Goal: Task Accomplishment & Management: Manage account settings

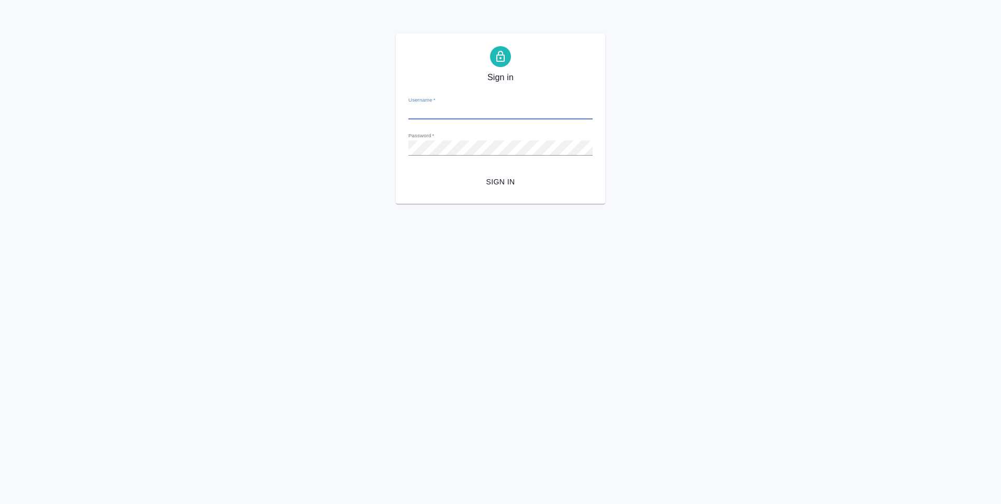
type input "[PERSON_NAME][EMAIL_ADDRESS][DOMAIN_NAME]"
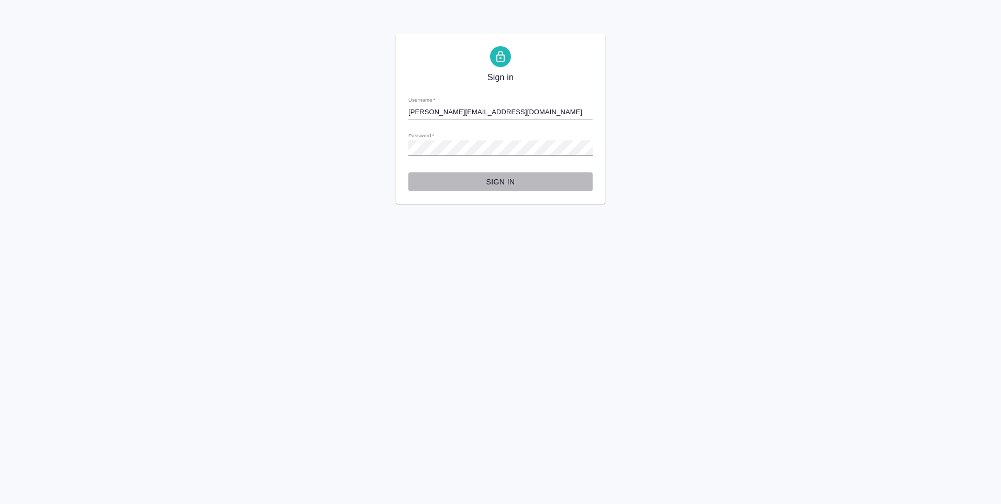
click at [506, 183] on span "Sign in" at bounding box center [501, 181] width 168 height 13
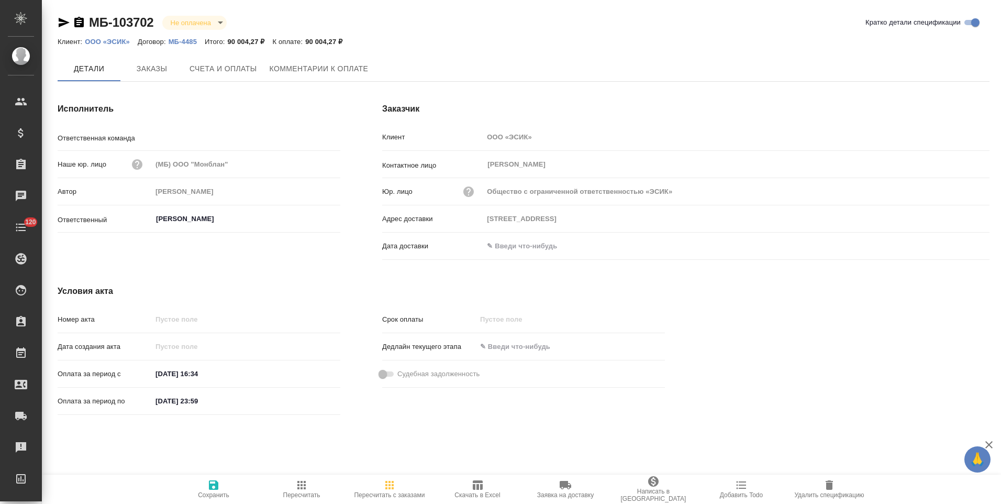
type input "Крылатское"
click at [157, 72] on span "Заказы" at bounding box center [152, 69] width 50 height 13
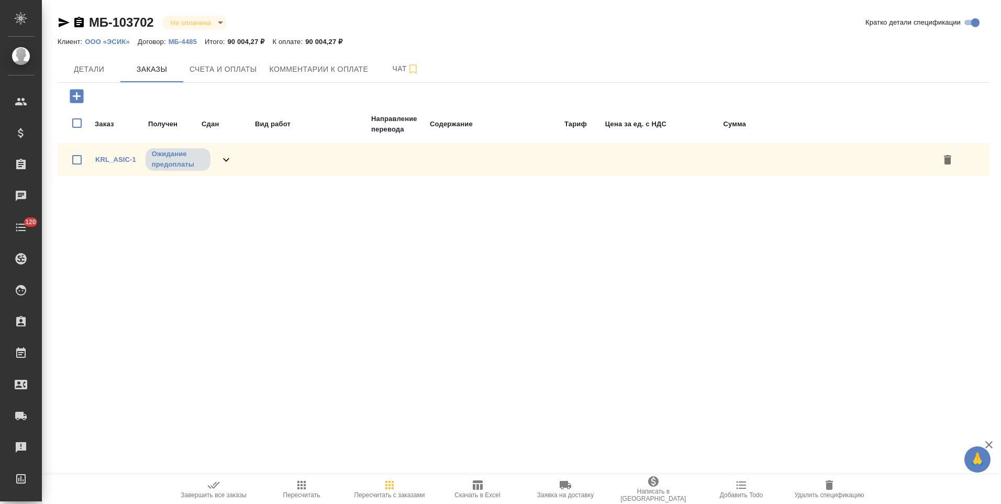
click at [225, 162] on icon at bounding box center [226, 159] width 13 height 13
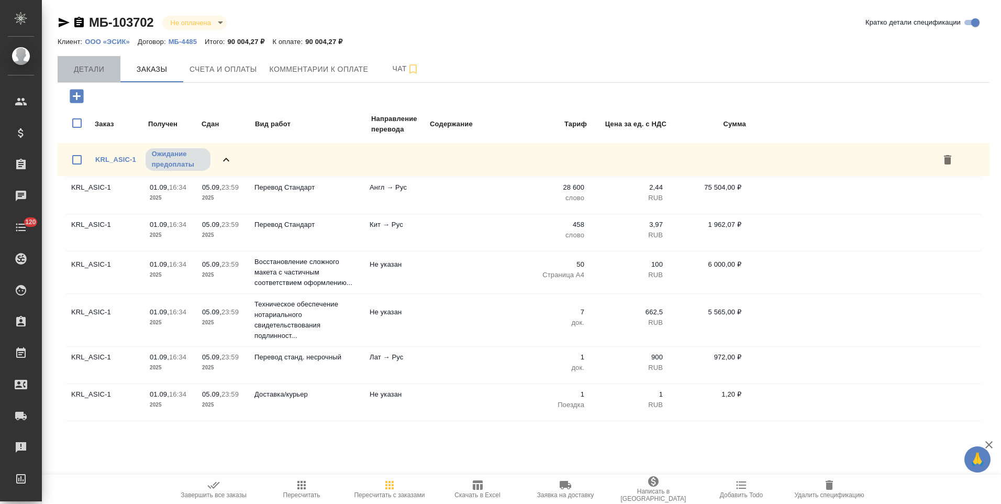
click at [90, 72] on span "Детали" at bounding box center [89, 69] width 50 height 13
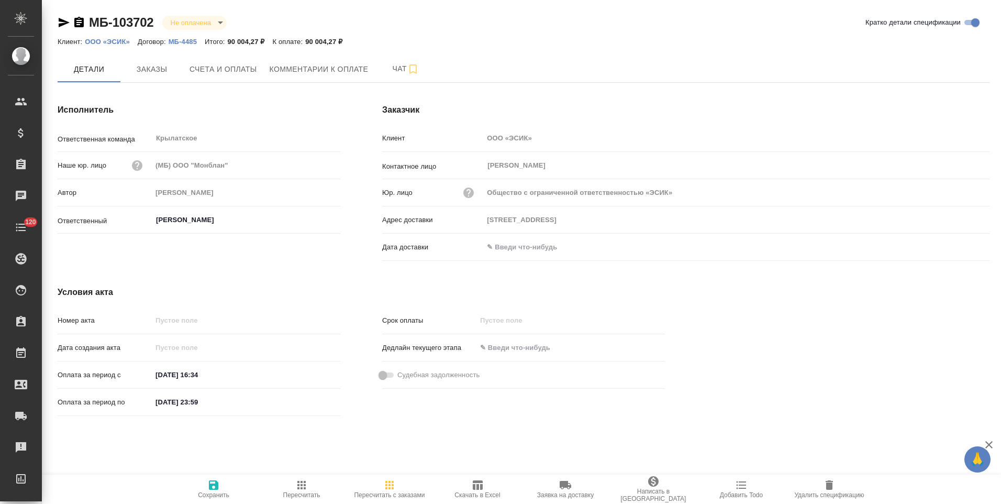
click at [190, 43] on p "МБ-4485" at bounding box center [187, 42] width 36 height 8
click at [116, 40] on p "ООО «ЭСИК»" at bounding box center [111, 42] width 53 height 8
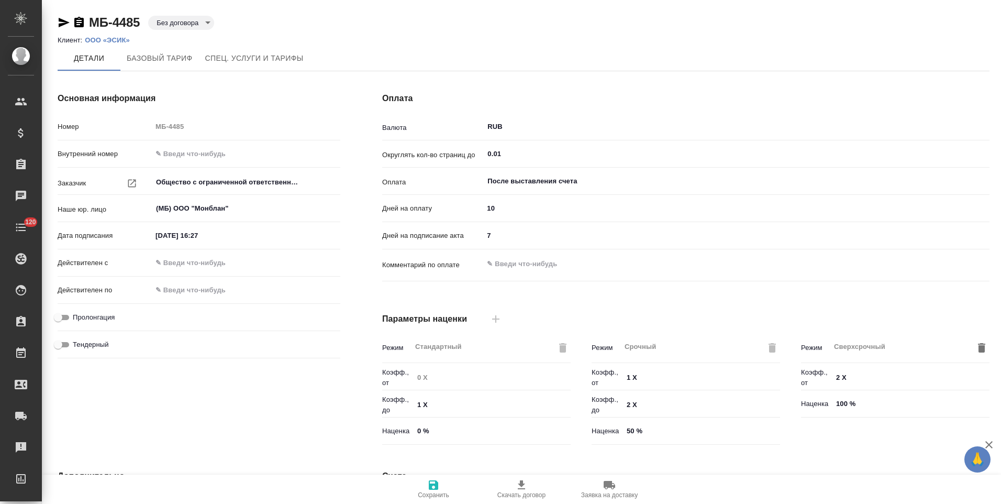
type input "Прайс_2025_филиалы"
type input "Стандартный шаблон - 30-70-100 - ВЫБЕРИ МЕНЯ!"
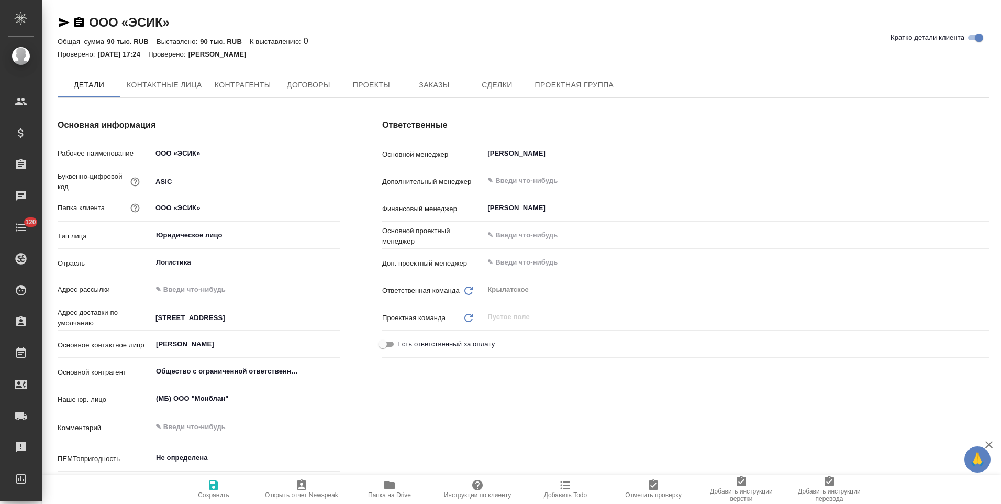
type textarea "x"
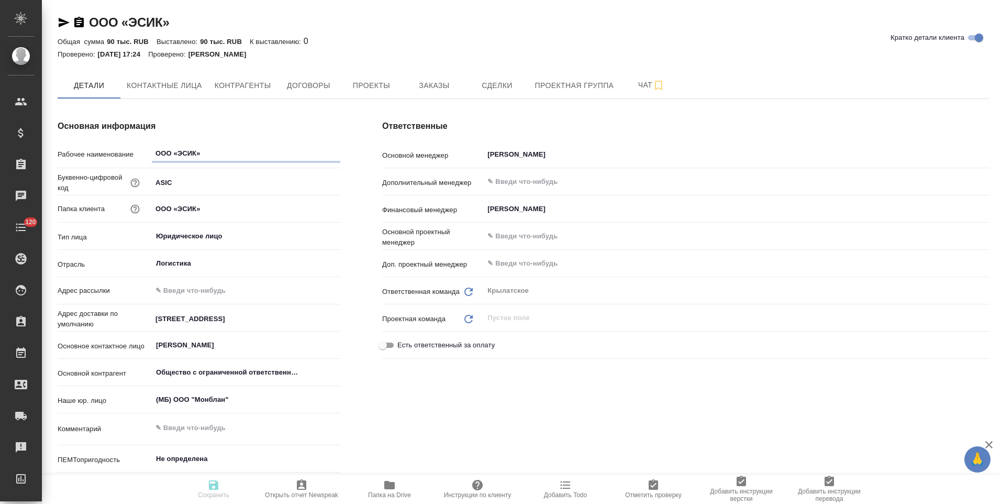
type textarea "x"
click at [249, 95] on button "Контрагенты" at bounding box center [242, 85] width 69 height 26
type textarea "x"
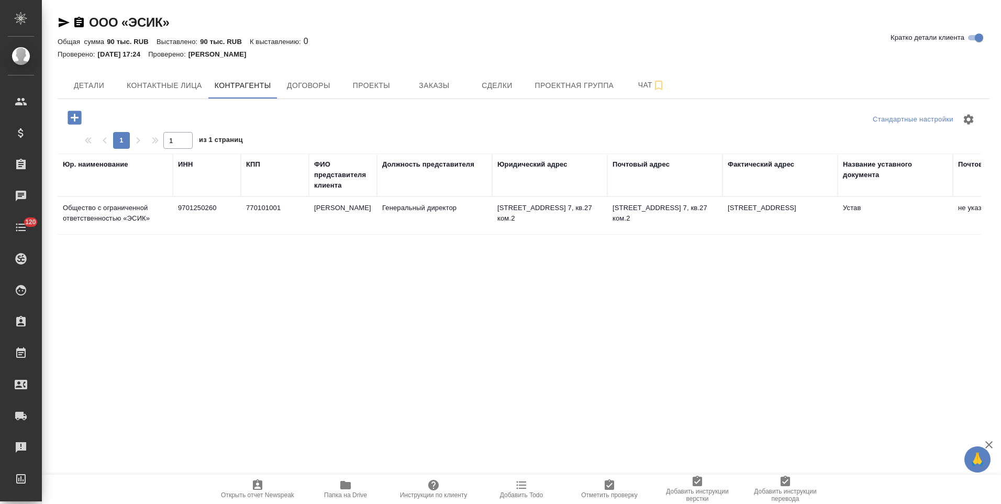
click at [338, 218] on td "Быханов Юрий Евгеньевич" at bounding box center [343, 215] width 68 height 37
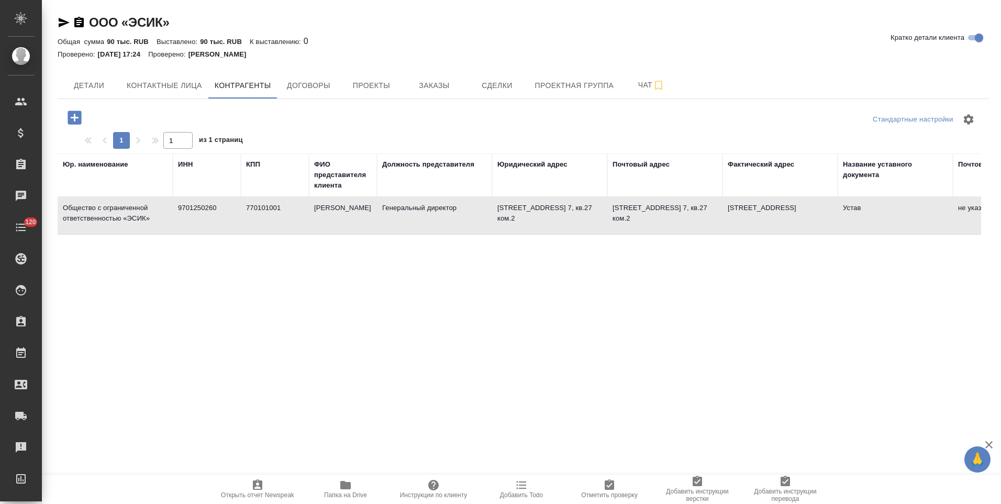
click at [338, 218] on td "Быханов Юрий Евгеньевич" at bounding box center [343, 215] width 68 height 37
type textarea "Общество с ограниченной ответственностью «ЭСИК»"
type input "9701250260"
type input "770101001"
type input "Быханов Юрий Евгеньевич"
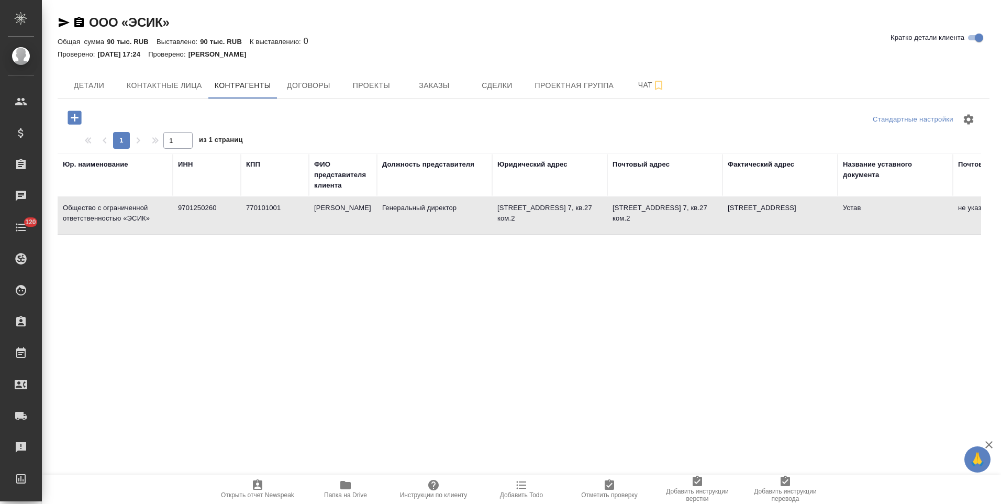
type input "Генеральный директор"
type textarea "101000, Москва, ул. Маросейка, д. 9/13/2, стр. 7, кв.27 ком.2"
type textarea "101000, г. Москва, ул. Маросейка д.9/13/2 стр.7"
type input "Устав"
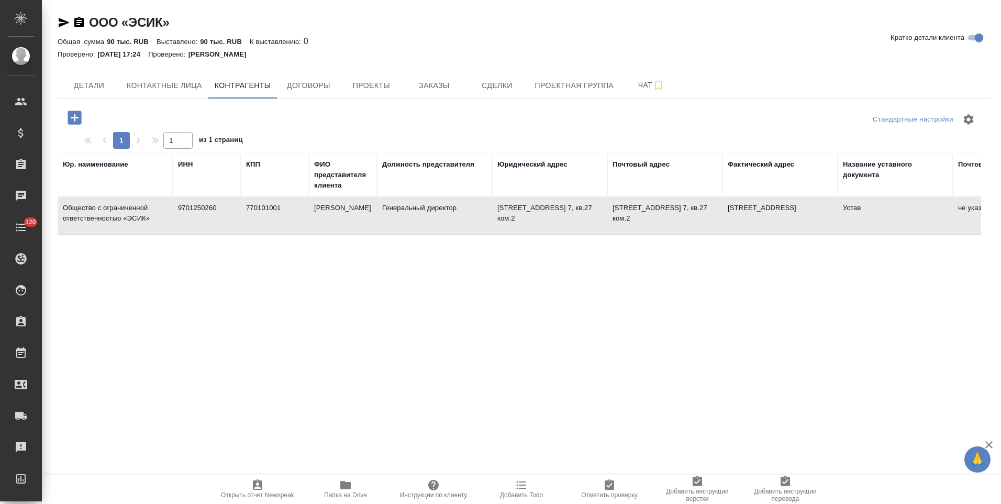
type input "ФИЛИАЛ "ЦЕНТРАЛЬНЫЙ" БАНКА ВТБ (ПАО)"
type input "40702810025170002595"
type input "044525411"
type input "30101810145250000411"
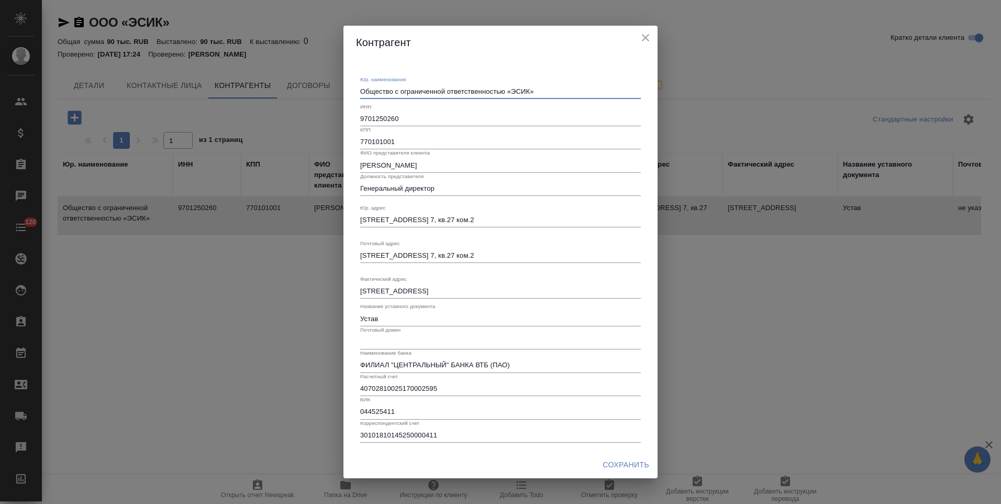
drag, startPoint x: 505, startPoint y: 93, endPoint x: 337, endPoint y: 90, distance: 168.1
click at [337, 90] on div "Контрагент Юр. наименование Общество с ограниченной ответственностью «ЭСИК» x И…" at bounding box center [500, 252] width 1001 height 504
type textarea "ООО «ЭСИК»"
click at [634, 466] on span "Сохранить" at bounding box center [626, 464] width 47 height 13
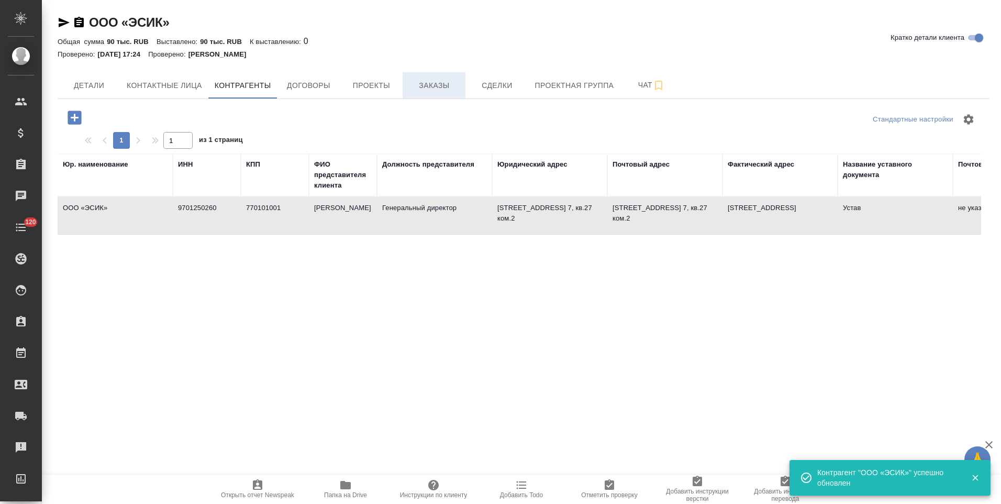
click at [452, 93] on button "Заказы" at bounding box center [434, 85] width 63 height 26
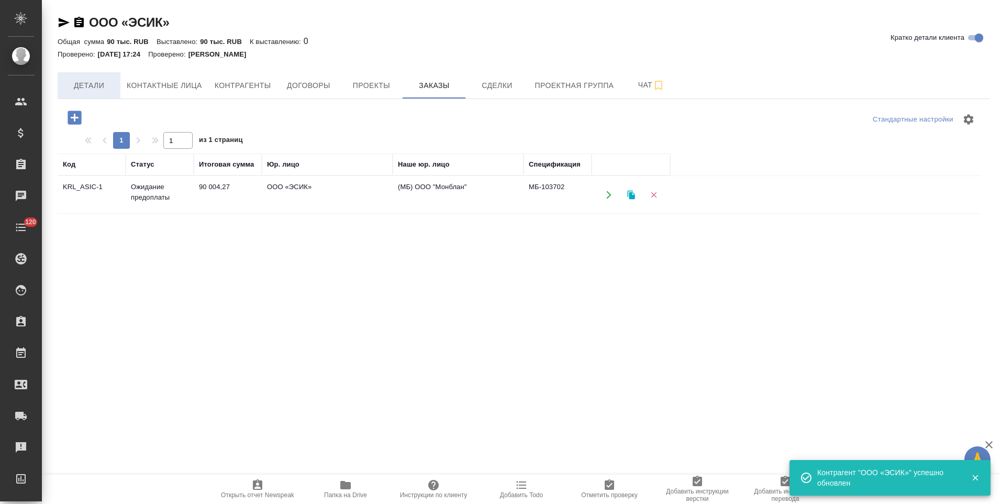
click at [101, 91] on span "Детали" at bounding box center [89, 85] width 50 height 13
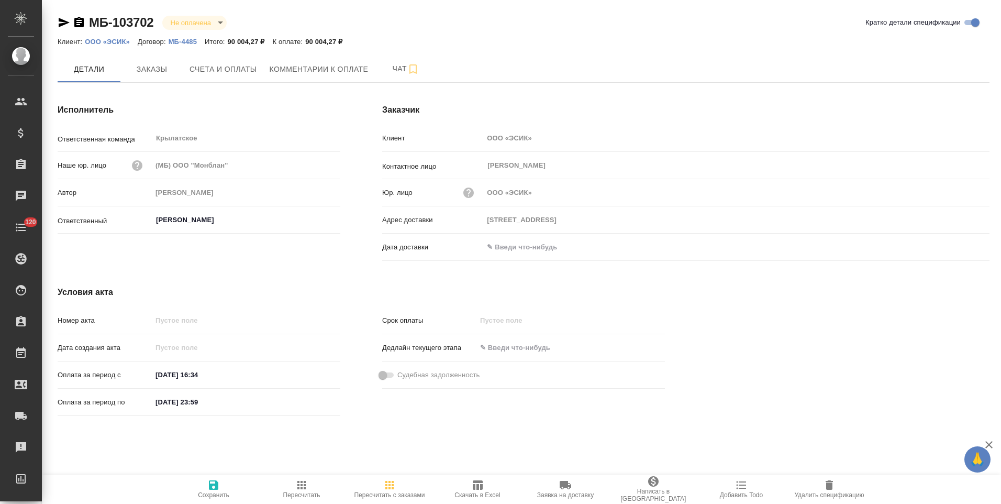
drag, startPoint x: 81, startPoint y: 24, endPoint x: 88, endPoint y: 32, distance: 10.8
click at [81, 24] on icon "button" at bounding box center [78, 22] width 9 height 10
click at [223, 72] on span "Счета и оплаты" at bounding box center [224, 69] width 68 height 13
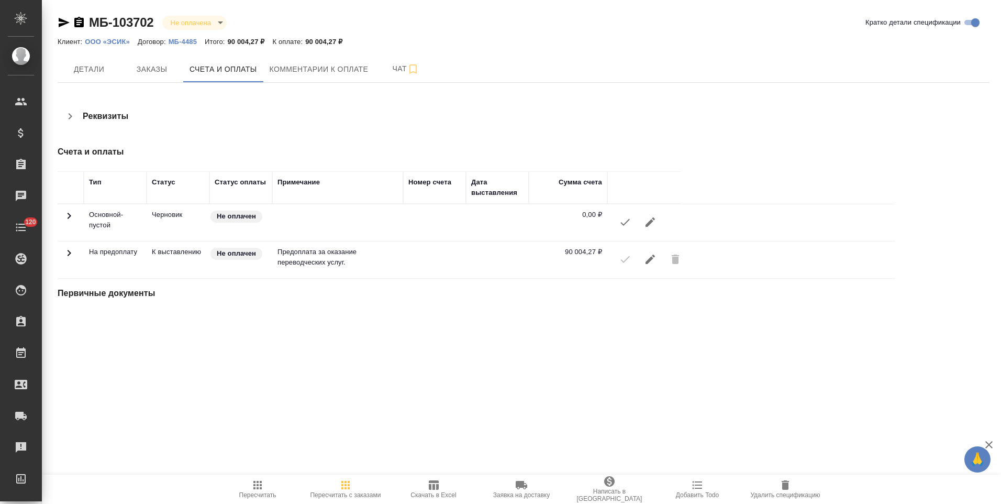
click at [70, 120] on icon "button" at bounding box center [70, 116] width 13 height 13
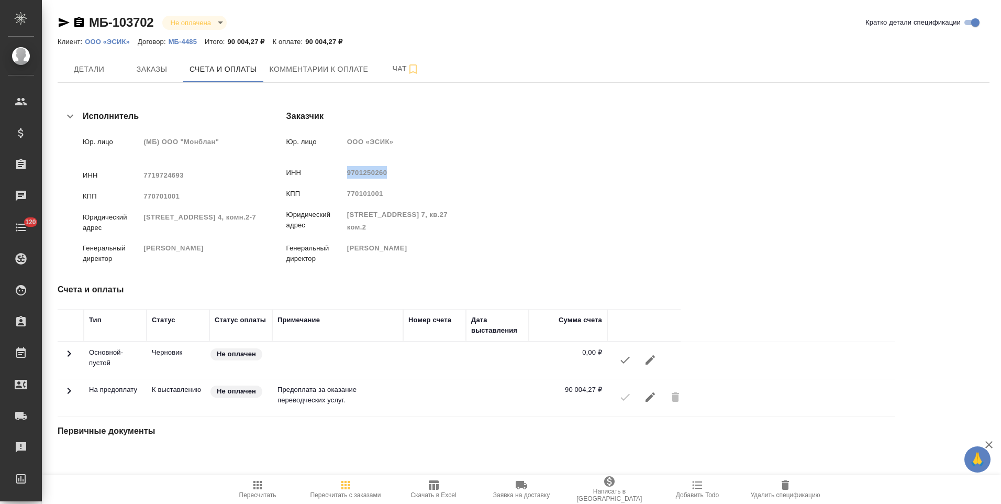
drag, startPoint x: 527, startPoint y: 173, endPoint x: 487, endPoint y: 176, distance: 39.4
click at [469, 176] on div "9701250260" at bounding box center [407, 172] width 121 height 13
copy span "9701250260"
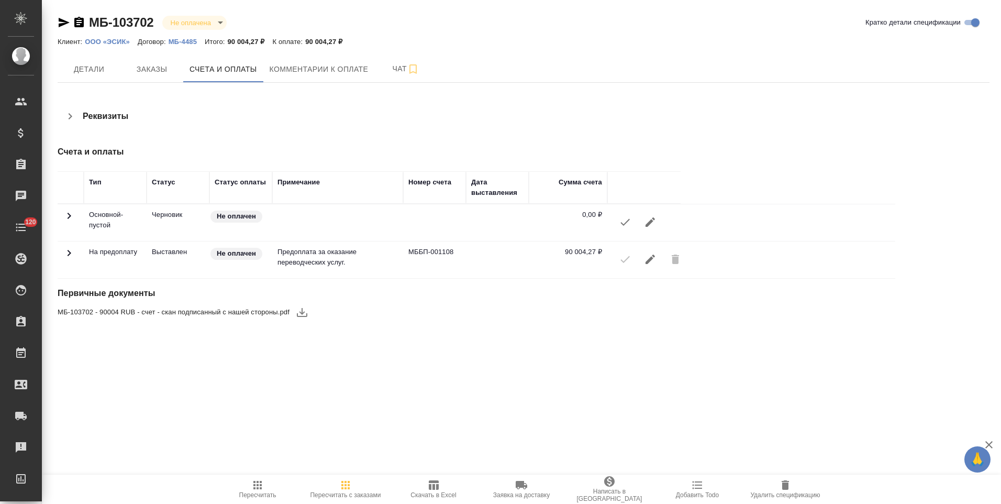
click at [419, 491] on span "Скачать в Excel" at bounding box center [433, 488] width 75 height 20
